Goal: Task Accomplishment & Management: Use online tool/utility

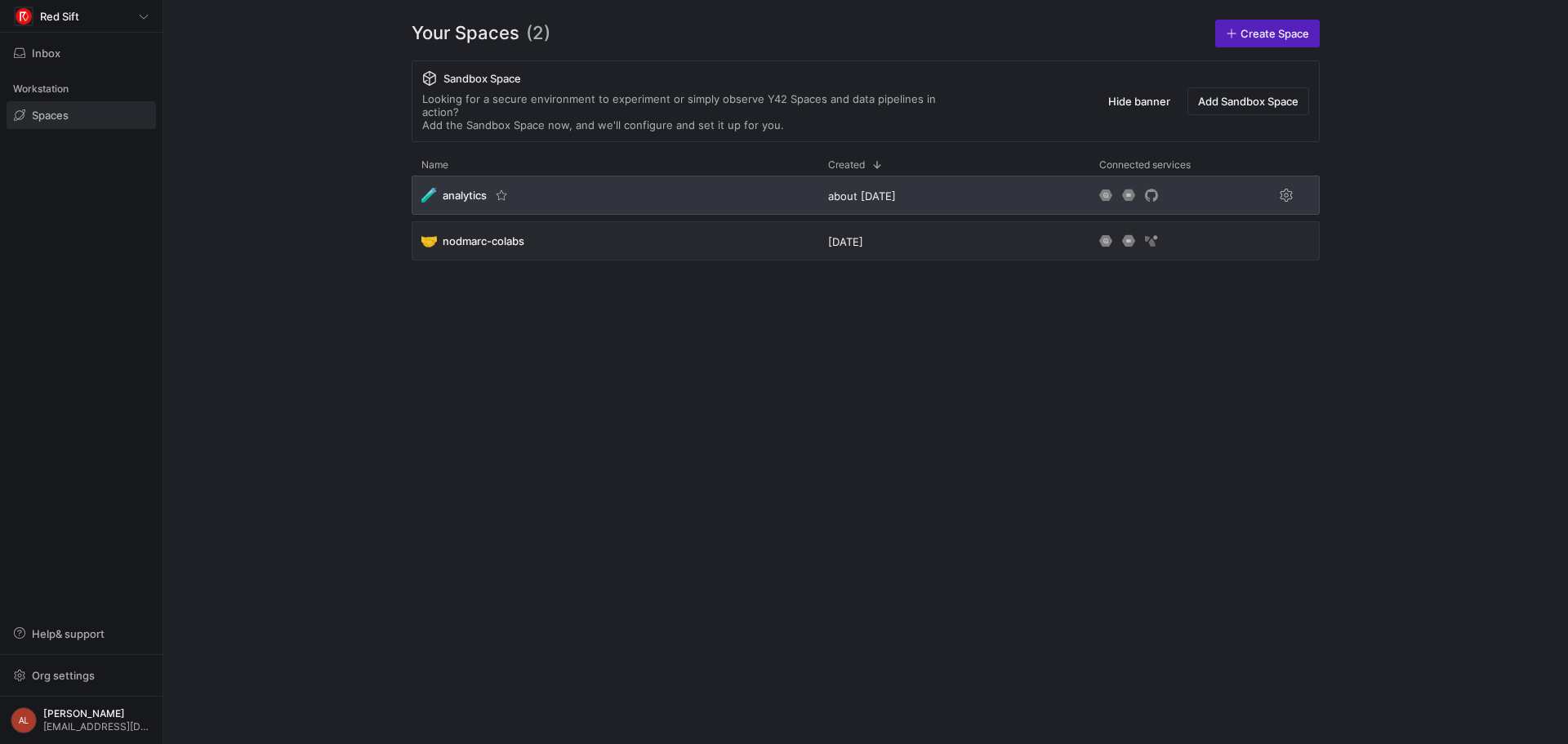
click at [570, 195] on div "🧪 analytics" at bounding box center [614, 195] width 407 height 39
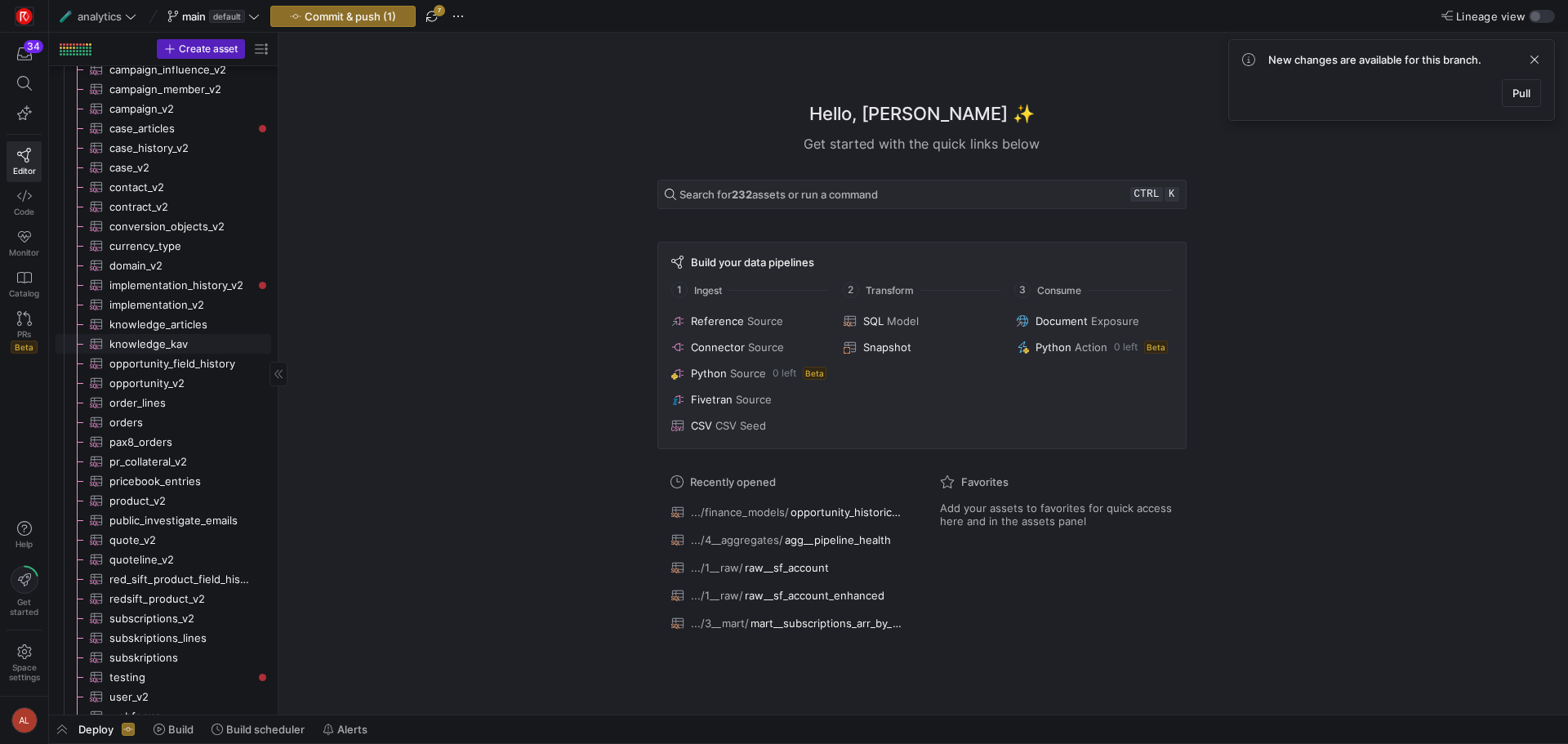
scroll to position [1634, 0]
click at [162, 268] on span "domain_v2​​​​​​​​​" at bounding box center [181, 266] width 143 height 19
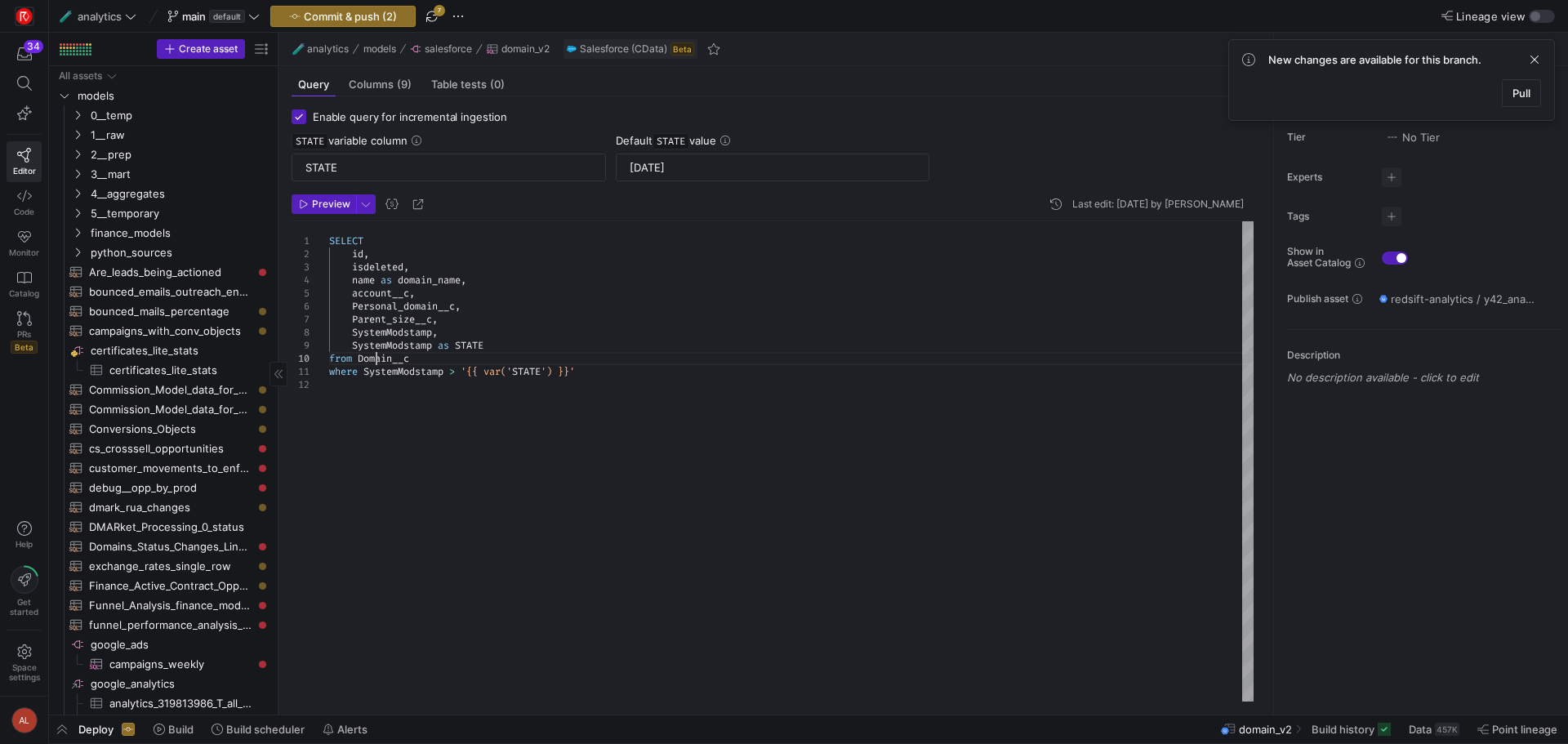
click at [378, 356] on div "SELECT id , isdeleted , name as domain_name , account__c , Personal_domain__c ,…" at bounding box center [791, 461] width 925 height 480
click at [387, 355] on div "SELECT id , isdeleted , name as domain_name , account__c , Personal_domain__c ,…" at bounding box center [791, 461] width 925 height 480
drag, startPoint x: 430, startPoint y: 362, endPoint x: 359, endPoint y: 360, distance: 71.0
click at [359, 360] on div "SELECT id , isdeleted , name as domain_name , account__c , Personal_domain__c ,…" at bounding box center [791, 461] width 925 height 480
click at [390, 357] on div "SELECT id , isdeleted , name as domain_name , account__c , Personal_domain__c ,…" at bounding box center [791, 461] width 925 height 480
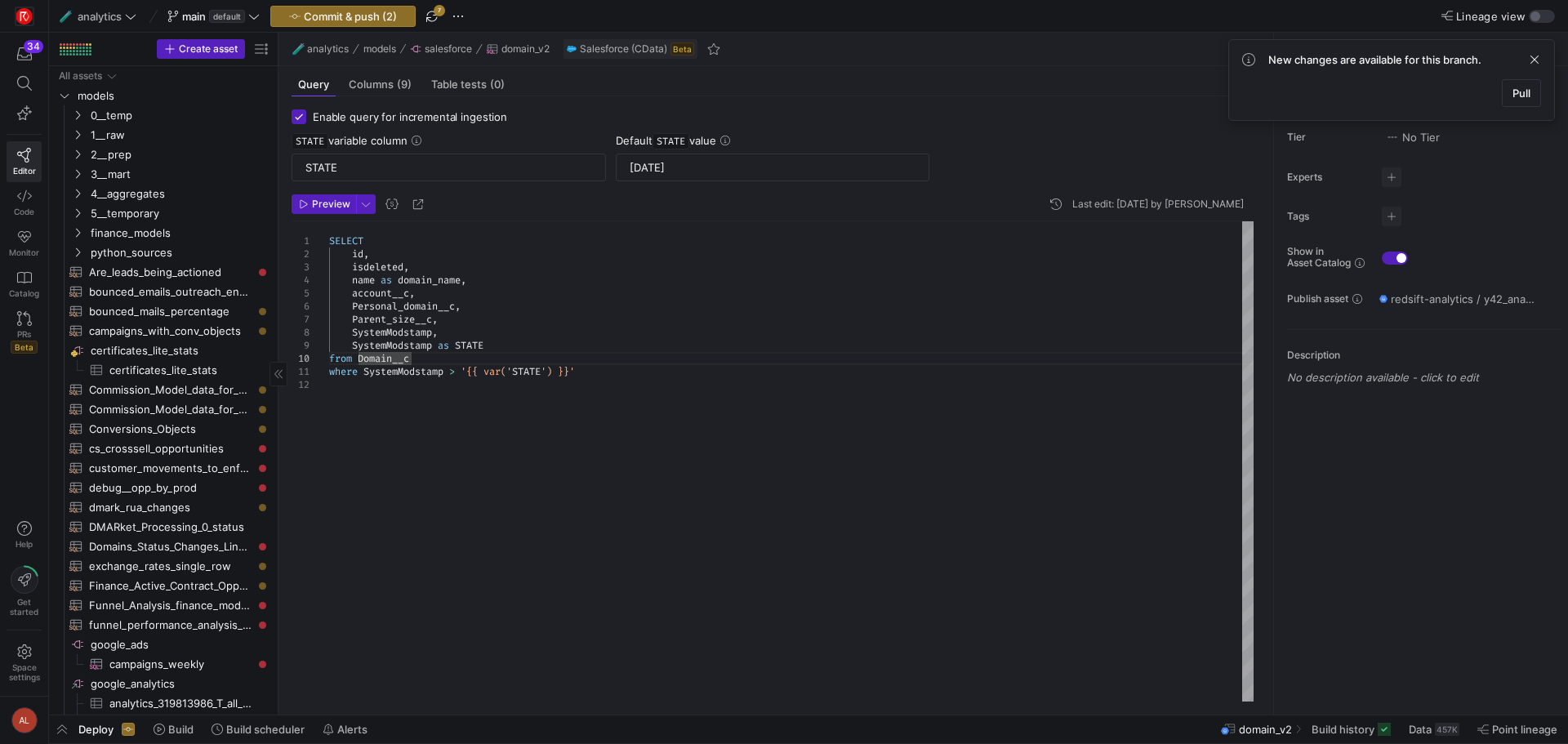
type textarea "where SystemModstamp > '{{ var('STATE') }}'"
click at [726, 448] on div "SELECT id , isdeleted , name as domain_name , account__c , Personal_domain__c ,…" at bounding box center [791, 461] width 925 height 480
